Goal: Communication & Community: Answer question/provide support

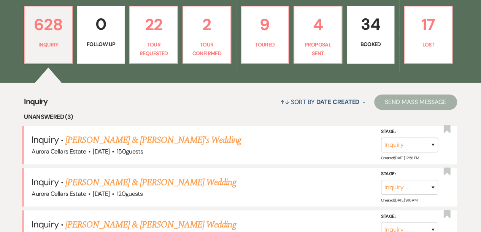
scroll to position [239, 0]
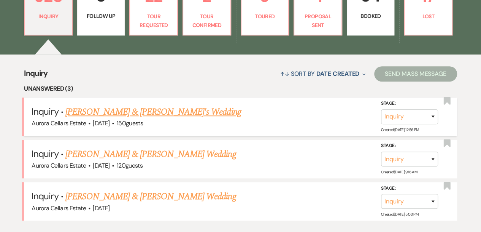
click at [99, 112] on link "Steven & Elena's Wedding" at bounding box center [153, 112] width 176 height 14
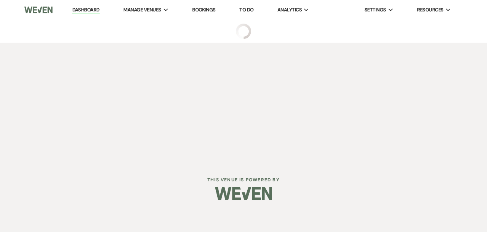
select select "5"
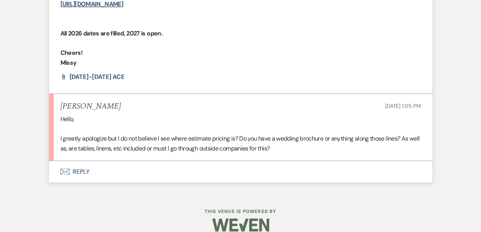
scroll to position [655, 0]
click at [79, 161] on button "Envelope Reply" at bounding box center [241, 171] width 384 height 21
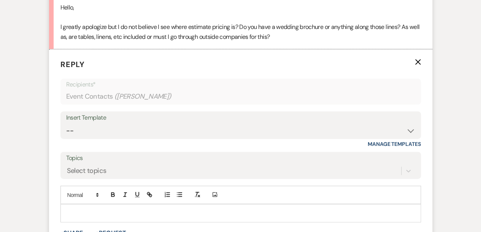
scroll to position [768, 0]
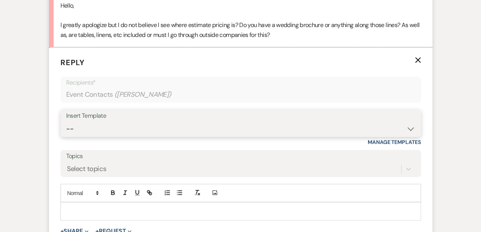
click at [410, 121] on select "-- Weven Planning Portal Introduction (Booked Events) Tour Request Response Fol…" at bounding box center [240, 128] width 349 height 15
select select "5850"
click at [66, 121] on select "-- Weven Planning Portal Introduction (Booked Events) Tour Request Response Fol…" at bounding box center [240, 128] width 349 height 15
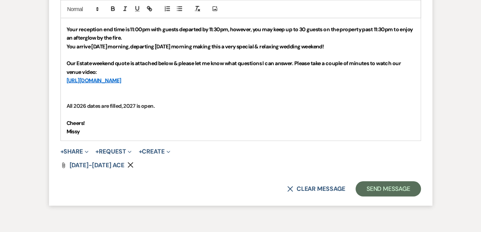
scroll to position [1068, 0]
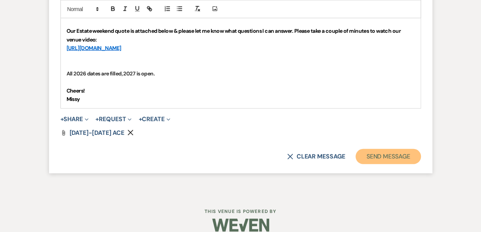
click at [394, 149] on button "Send Message" at bounding box center [388, 156] width 65 height 15
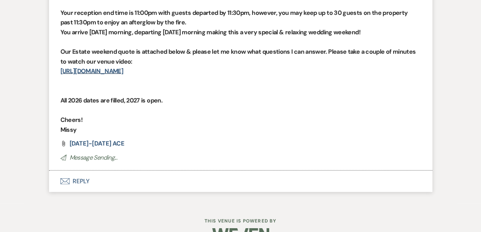
scroll to position [932, 0]
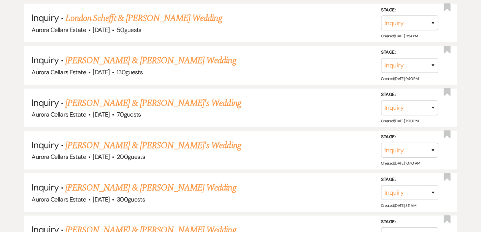
scroll to position [239, 0]
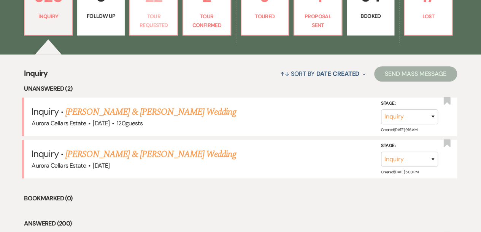
click at [159, 23] on p "Tour Requested" at bounding box center [154, 20] width 38 height 17
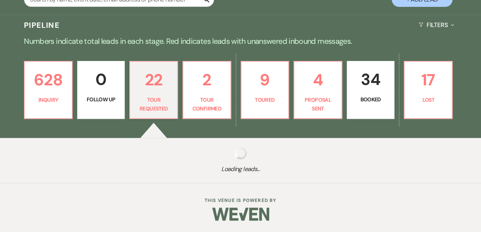
select select "2"
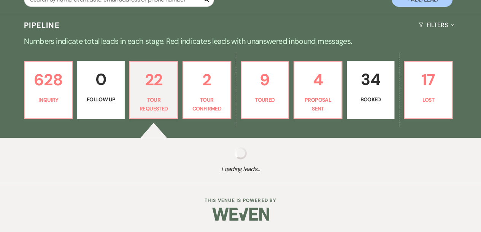
select select "2"
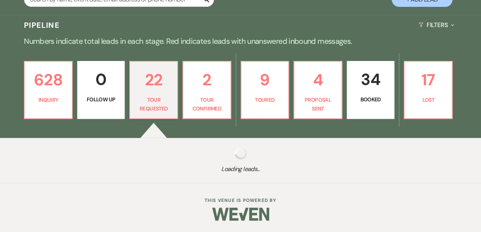
select select "2"
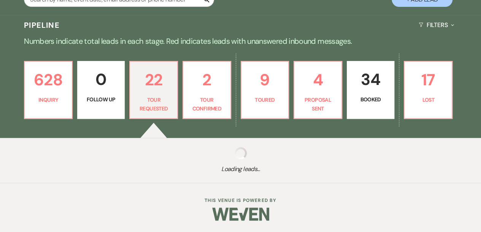
select select "2"
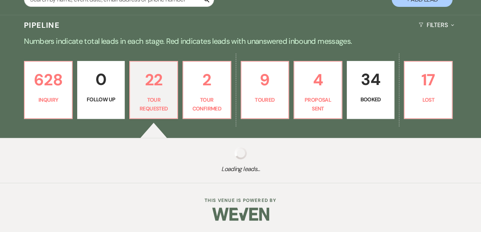
select select "2"
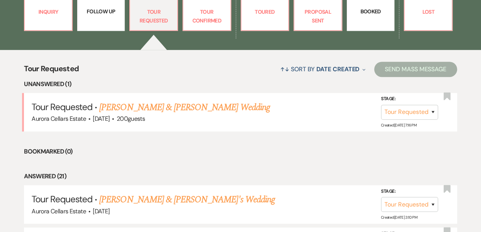
scroll to position [244, 0]
click at [164, 108] on link "Colin Jay & Taylor Gray's Wedding" at bounding box center [184, 107] width 170 height 14
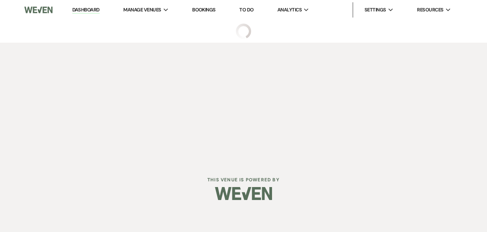
select select "2"
select select "5"
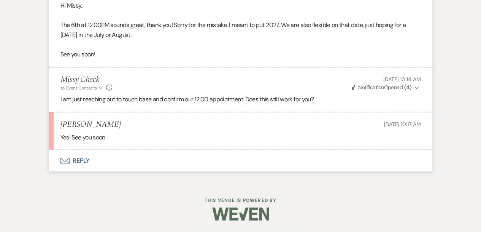
scroll to position [886, 0]
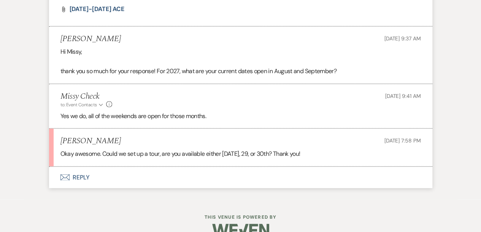
scroll to position [703, 0]
click at [84, 167] on button "Envelope Reply" at bounding box center [241, 176] width 384 height 21
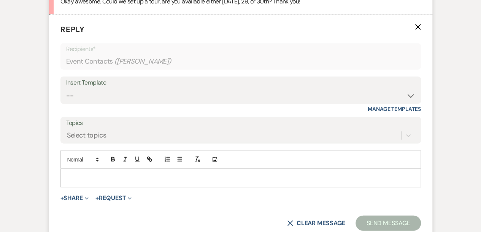
scroll to position [855, 0]
click at [73, 174] on p at bounding box center [241, 178] width 349 height 8
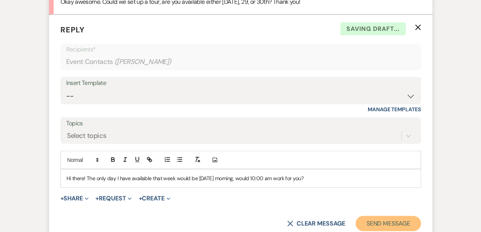
click at [370, 216] on button "Send Message" at bounding box center [388, 223] width 65 height 15
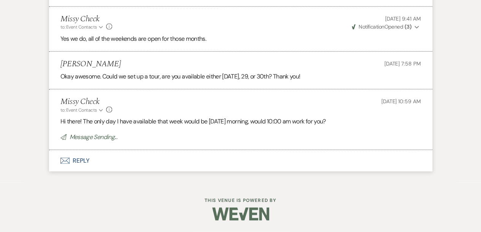
scroll to position [769, 0]
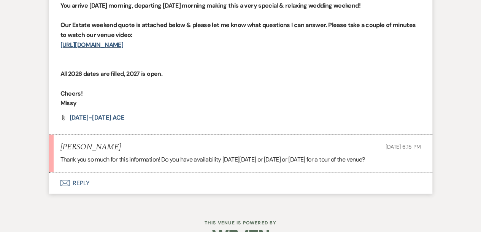
scroll to position [626, 0]
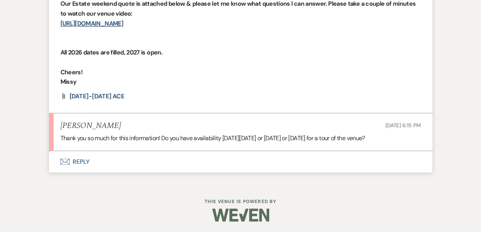
click at [81, 159] on button "Envelope Reply" at bounding box center [241, 161] width 384 height 21
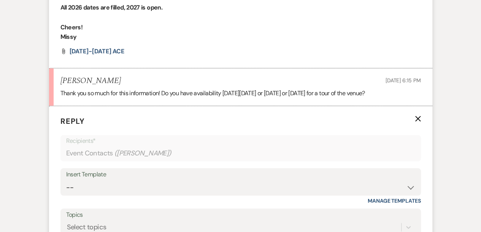
scroll to position [734, 0]
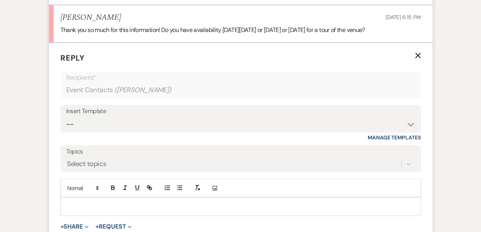
click at [91, 207] on p at bounding box center [241, 206] width 349 height 8
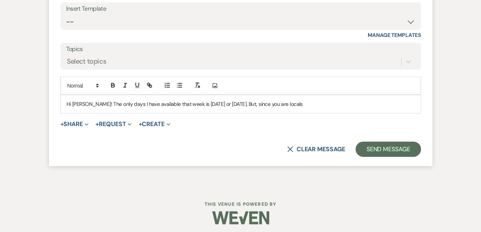
scroll to position [839, 0]
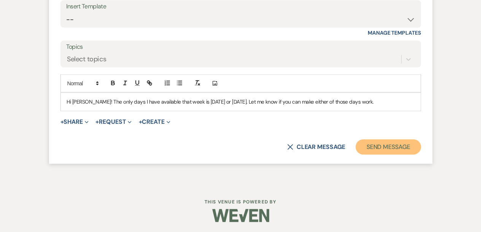
click at [380, 145] on button "Send Message" at bounding box center [388, 146] width 65 height 15
